Goal: Transaction & Acquisition: Register for event/course

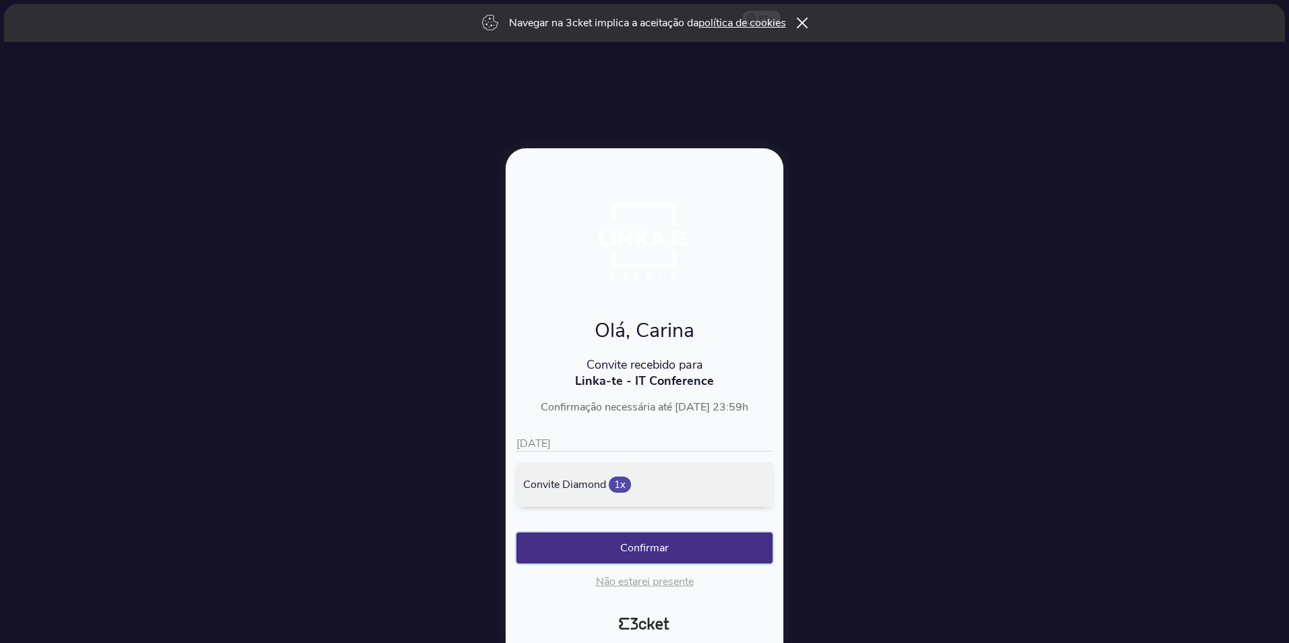
click at [647, 545] on button "Confirmar" at bounding box center [644, 548] width 256 height 31
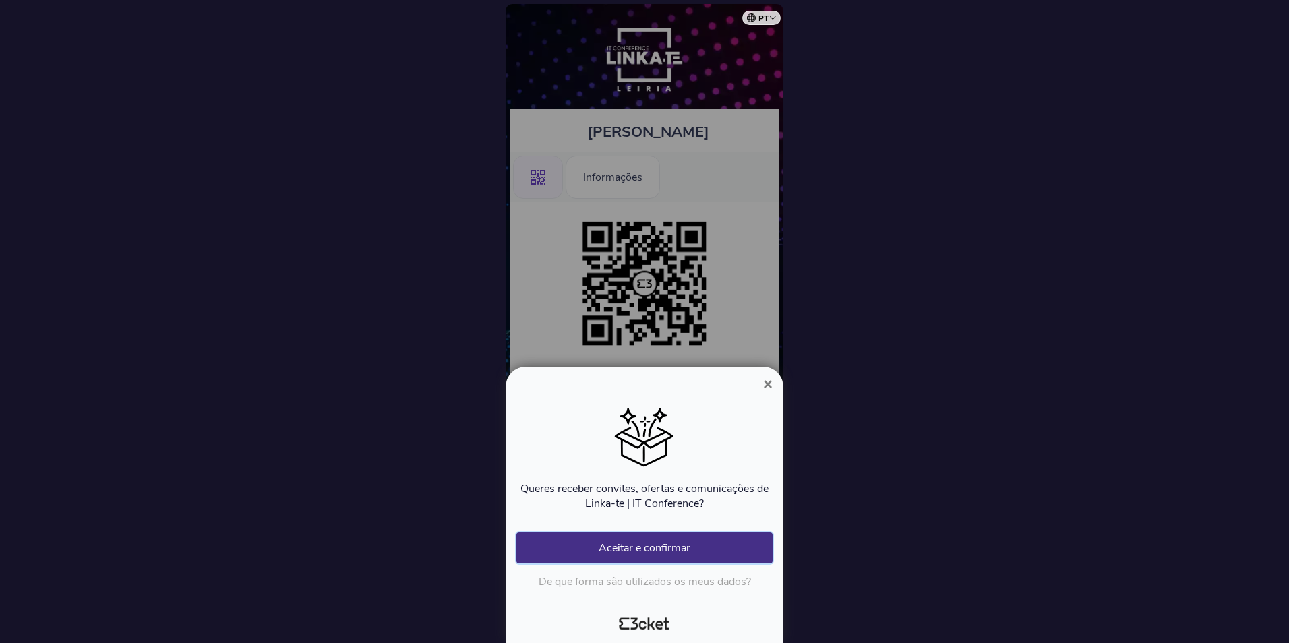
click at [670, 548] on button "Aceitar e confirmar" at bounding box center [644, 548] width 256 height 31
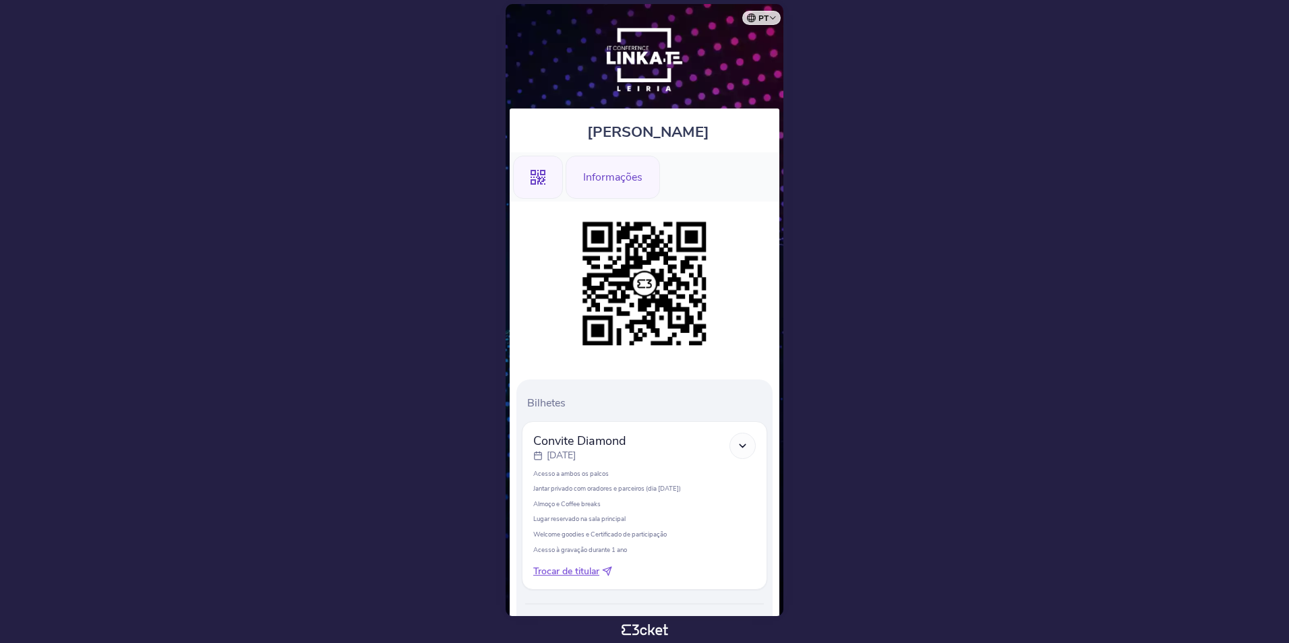
click at [595, 177] on div "Informações" at bounding box center [613, 177] width 94 height 43
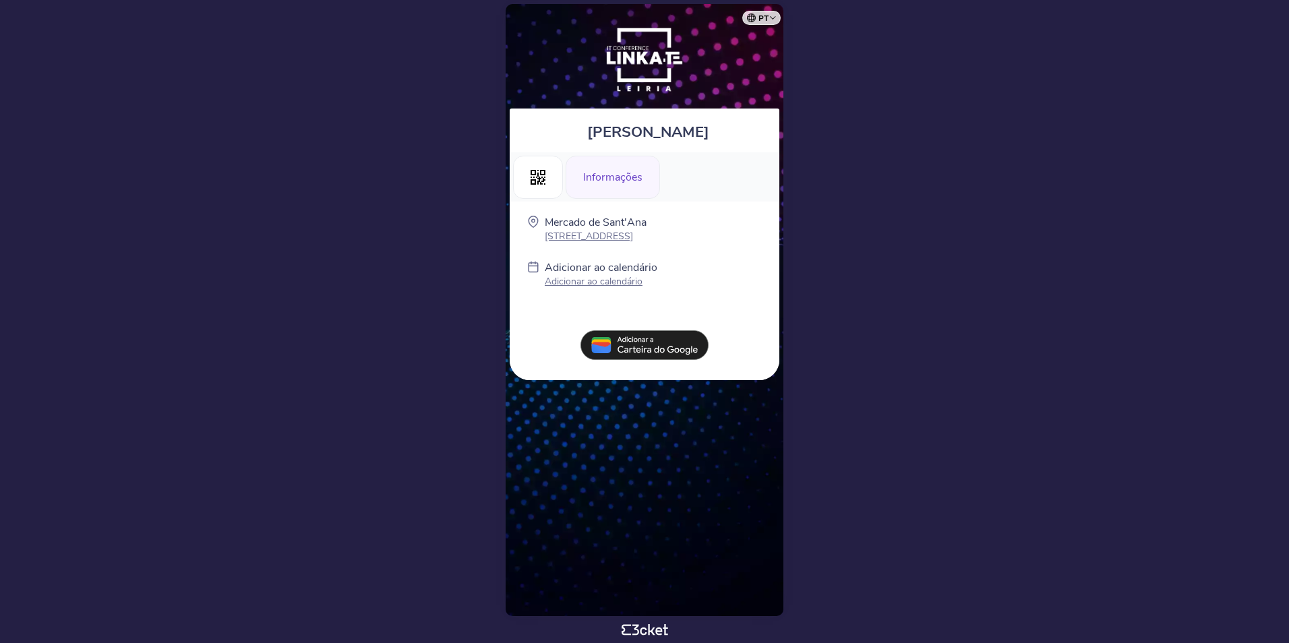
click at [579, 284] on p "Adicionar ao calendário" at bounding box center [601, 281] width 113 height 13
click at [722, 69] on div "Carina Silva .st0{fill-rule:evenodd;clip-rule:evenodd;} Informações Mercado de …" at bounding box center [645, 310] width 278 height 612
click at [641, 488] on div "[PERSON_NAME] .st0{fill-rule:evenodd;clip-rule:evenodd;} Informações Mercado de…" at bounding box center [645, 310] width 278 height 612
click at [627, 177] on div "Informações" at bounding box center [613, 177] width 94 height 43
click at [729, 73] on div "Carina Silva .st0{fill-rule:evenodd;clip-rule:evenodd;} Informações Mercado de …" at bounding box center [645, 310] width 278 height 612
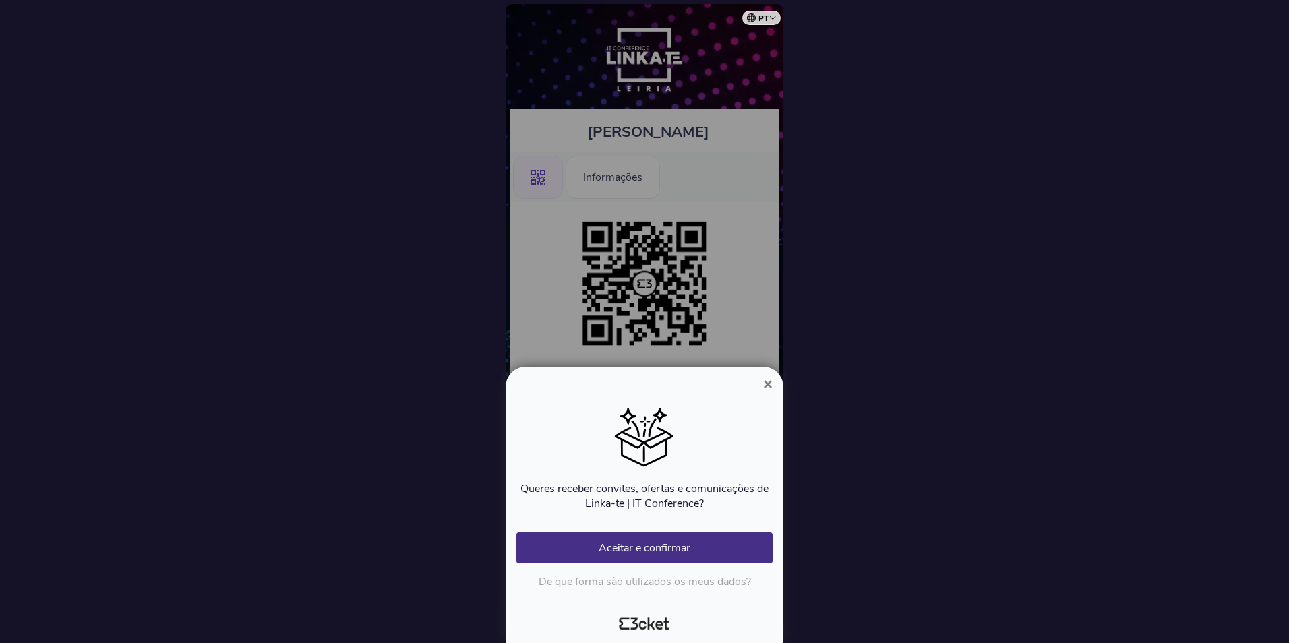
click at [773, 387] on button "×" at bounding box center [767, 384] width 31 height 16
